Goal: Information Seeking & Learning: Learn about a topic

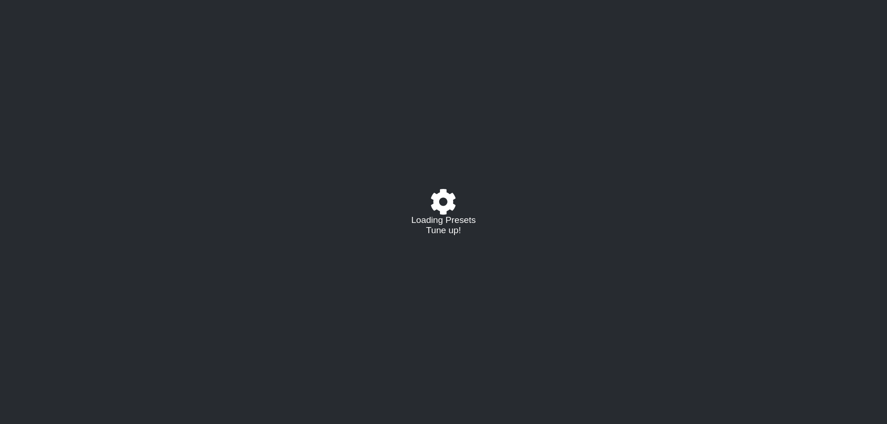
select select "/023177548424"
select select "A"
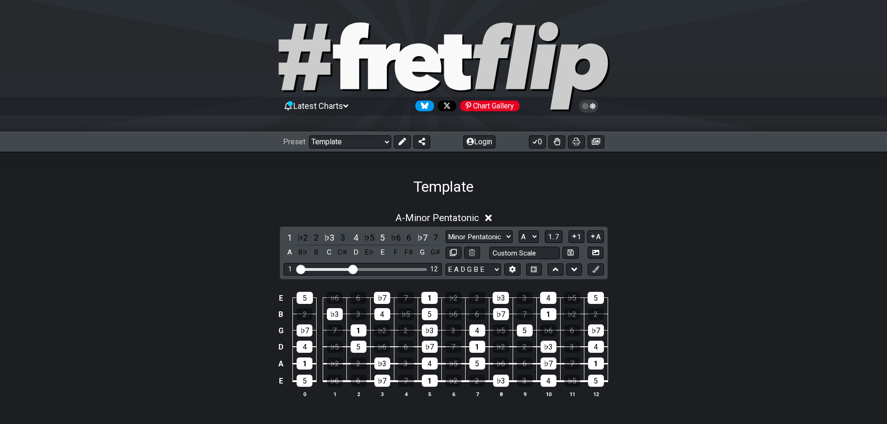
click at [348, 104] on icon at bounding box center [345, 106] width 5 height 8
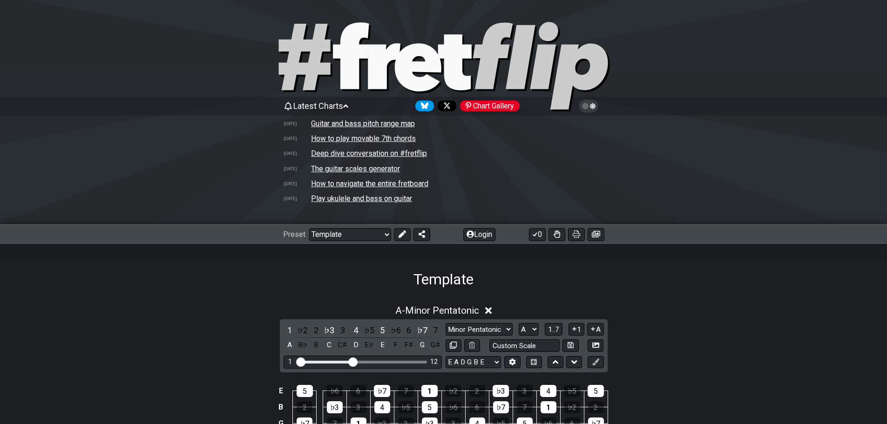
click at [347, 105] on icon at bounding box center [345, 106] width 5 height 8
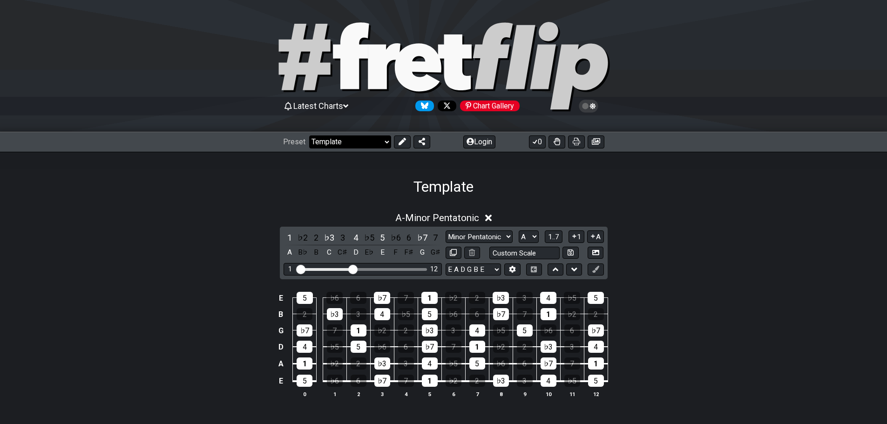
click at [385, 141] on select "Welcome to #fretflip! Template Custom Preset Minor Pentatonic Major Pentatonic …" at bounding box center [350, 142] width 82 height 13
click at [309, 136] on select "Welcome to #fretflip! Template Custom Preset Minor Pentatonic Major Pentatonic …" at bounding box center [350, 142] width 82 height 13
select select "/minor-pentatonic"
select select "C"
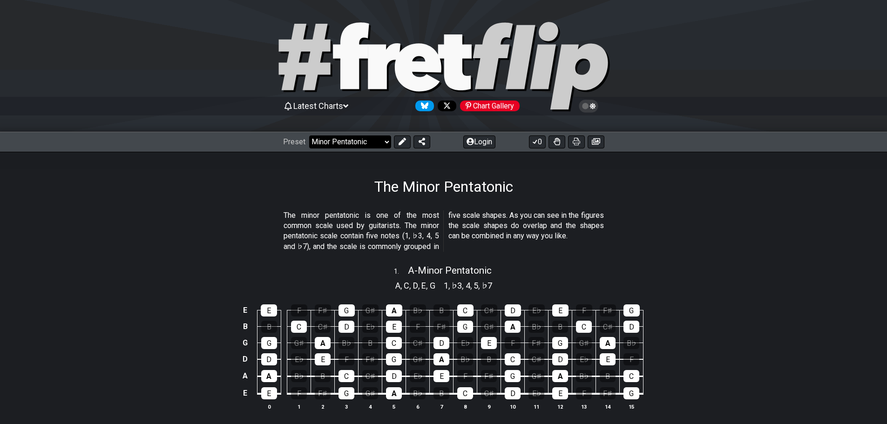
click at [382, 140] on select "Welcome to #fretflip! Template Custom Preset Minor Pentatonic Major Pentatonic …" at bounding box center [350, 142] width 82 height 13
click at [309, 136] on select "Welcome to #fretflip! Template Custom Preset Minor Pentatonic Major Pentatonic …" at bounding box center [350, 142] width 82 height 13
select select "/guitar-scales"
select select "C"
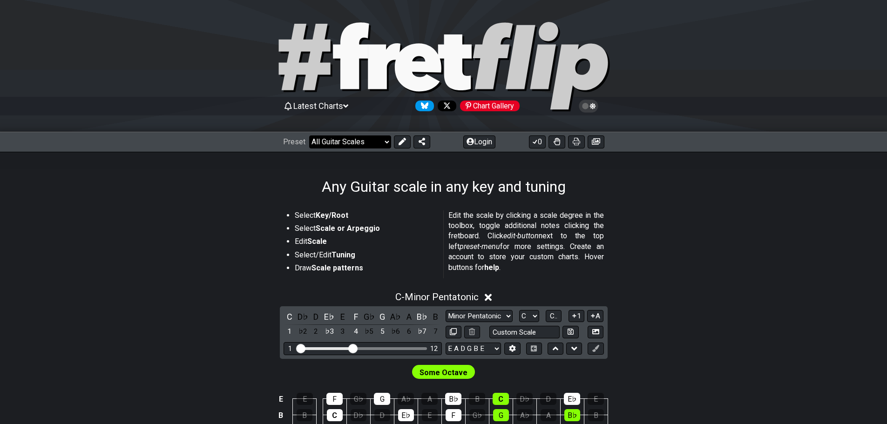
click at [368, 145] on select "Welcome to #fretflip! Template Custom Preset Minor Pentatonic Major Pentatonic …" at bounding box center [350, 142] width 82 height 13
click at [309, 136] on select "Welcome to #fretflip! Template Custom Preset Minor Pentatonic Major Pentatonic …" at bounding box center [350, 142] width 82 height 13
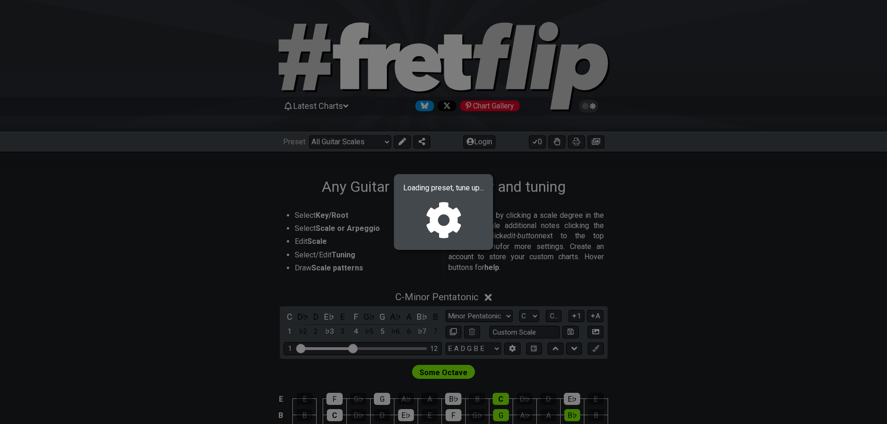
select select "/023177548424"
select select "A"
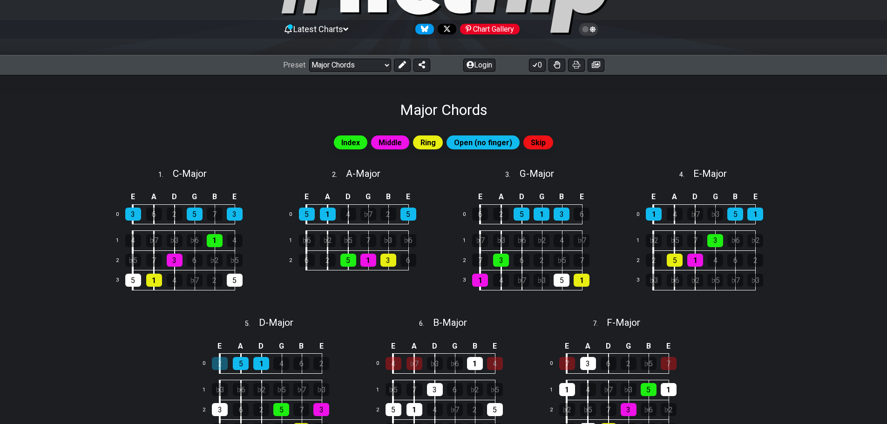
scroll to position [99, 0]
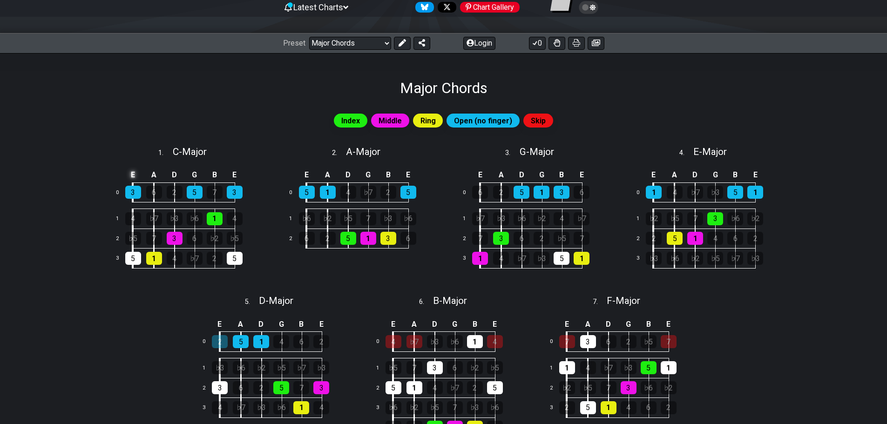
click at [135, 176] on td "E" at bounding box center [132, 174] width 21 height 15
click at [135, 176] on td "x" at bounding box center [132, 174] width 21 height 15
click at [135, 174] on td "o" at bounding box center [132, 174] width 21 height 15
click at [135, 174] on td at bounding box center [132, 174] width 21 height 15
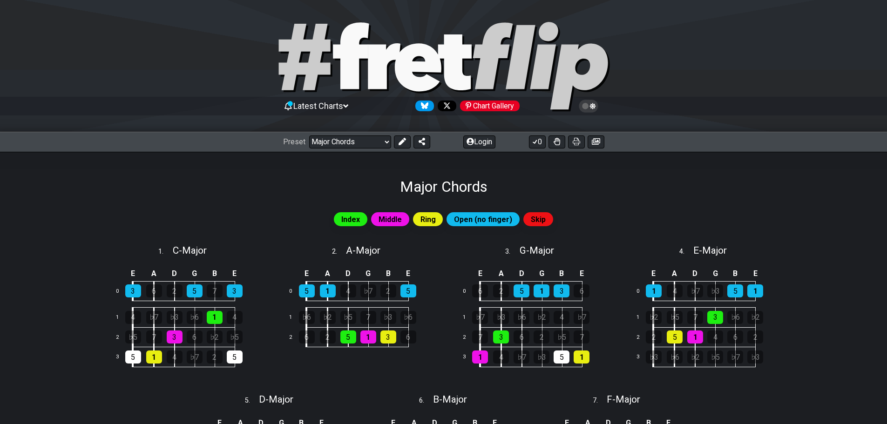
click at [593, 106] on icon at bounding box center [593, 106] width 6 height 7
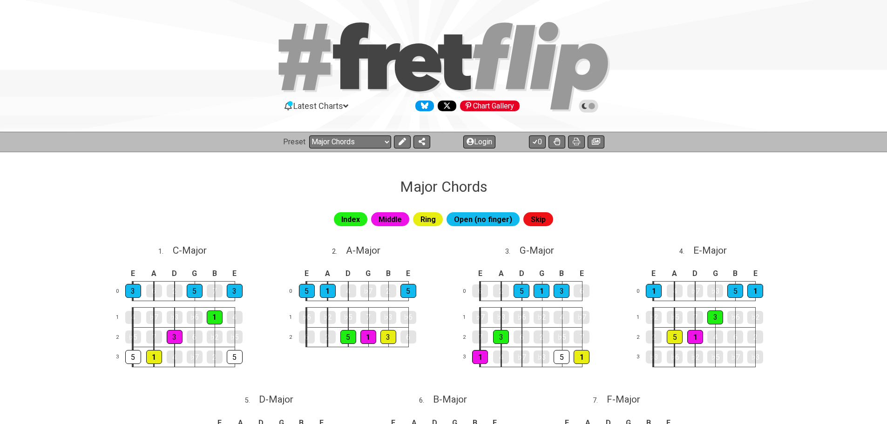
click at [593, 106] on icon at bounding box center [592, 106] width 7 height 7
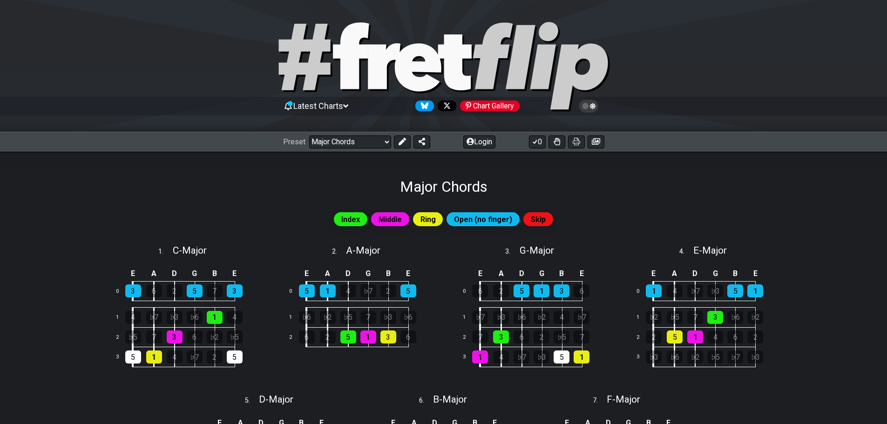
click at [343, 104] on span "Latest Charts" at bounding box center [318, 106] width 50 height 10
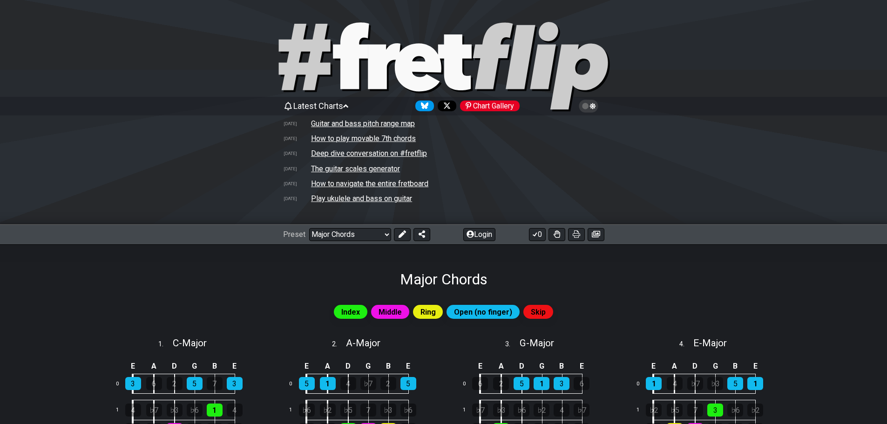
click at [360, 183] on td "How to navigate the entire fretboard" at bounding box center [370, 184] width 118 height 10
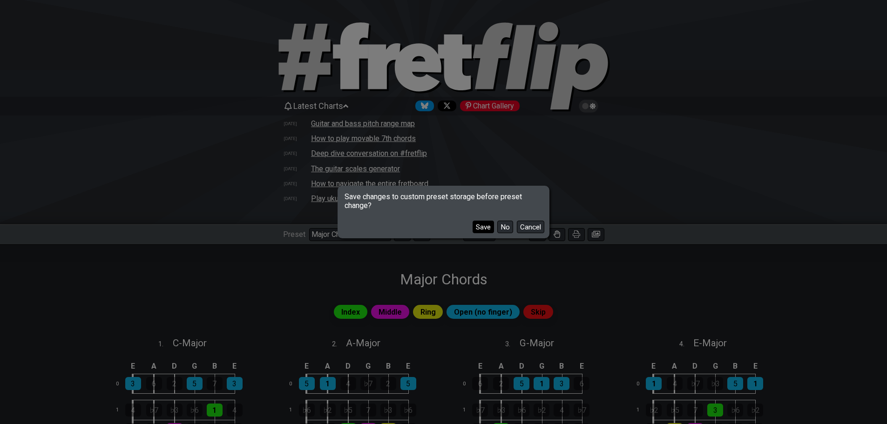
click at [482, 224] on button "Save" at bounding box center [483, 227] width 21 height 13
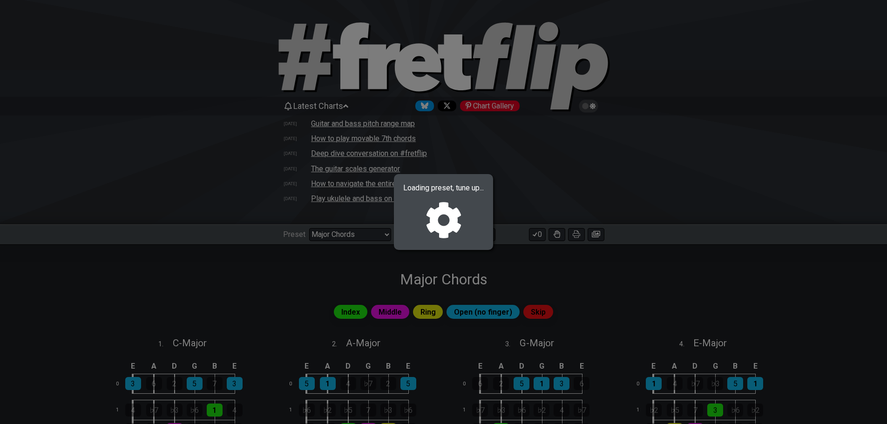
select select "/welcome"
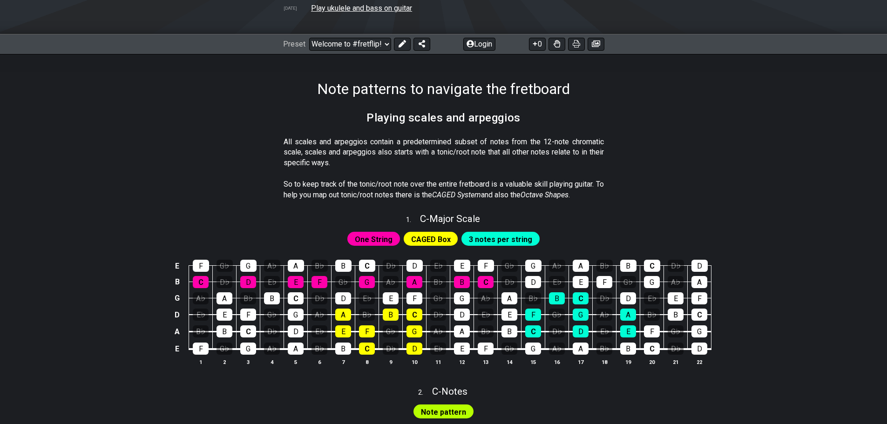
scroll to position [186, 0]
